Goal: Information Seeking & Learning: Learn about a topic

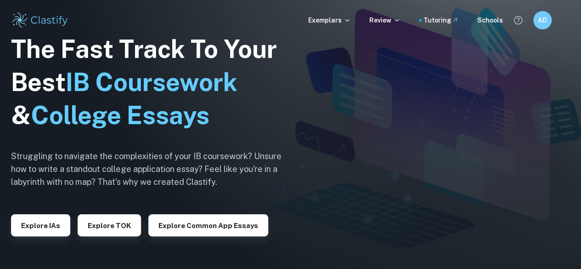
scroll to position [0, 0]
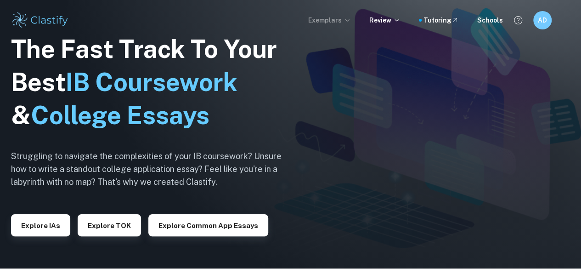
click at [326, 21] on p "Exemplars" at bounding box center [329, 20] width 43 height 10
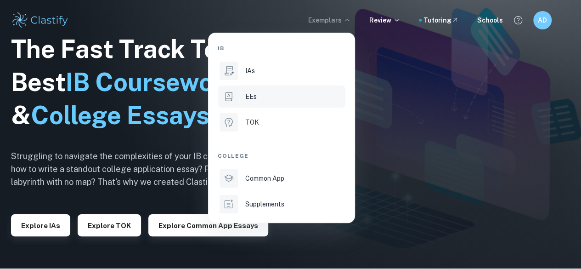
click at [232, 100] on icon at bounding box center [229, 97] width 12 height 12
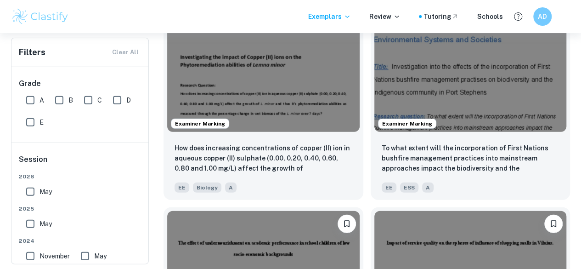
scroll to position [1151, 0]
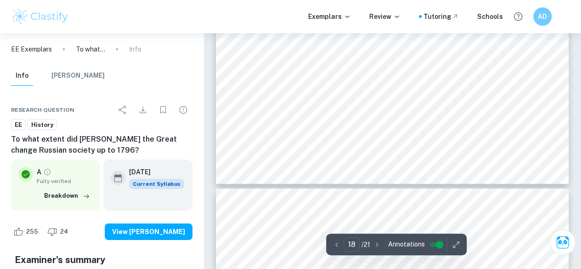
scroll to position [8473, 0]
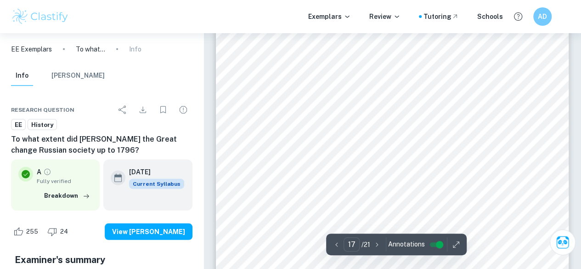
click at [244, 139] on div "To what extent did [PERSON_NAME] the Great change Russian society up to 1796? 1…" at bounding box center [392, 273] width 353 height 499
type input "18"
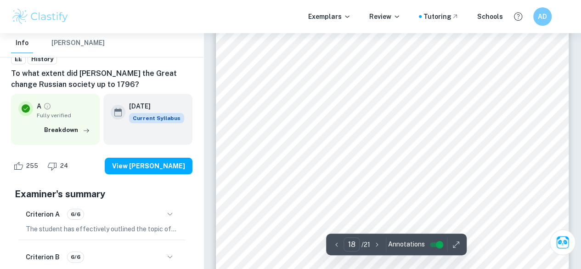
scroll to position [8625, 0]
